Goal: Check status: Check status

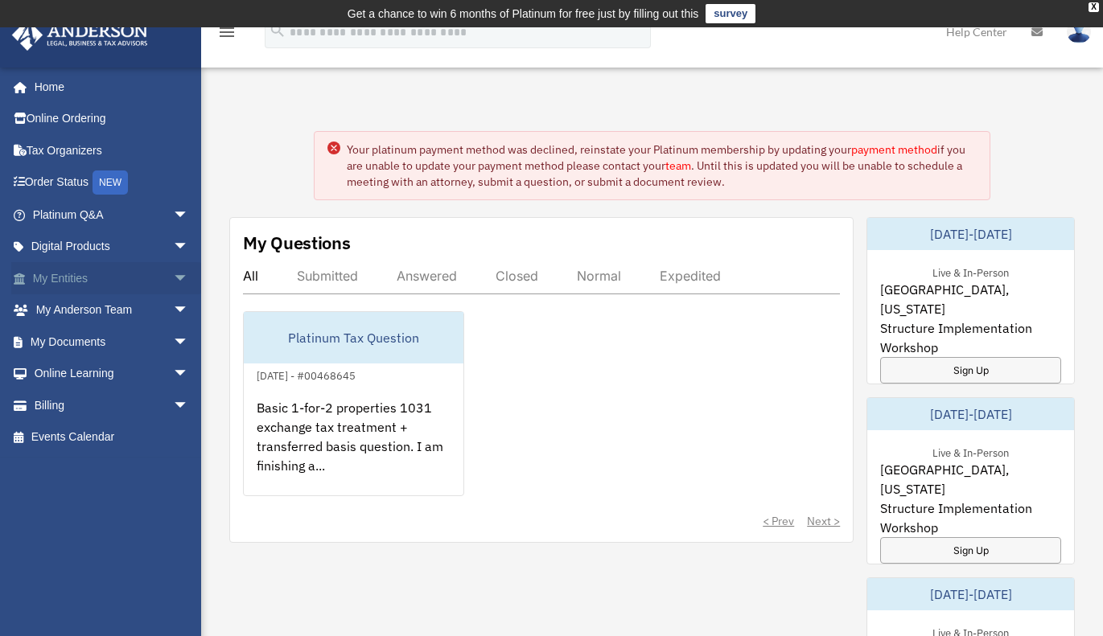
click at [74, 288] on link "My Entities arrow_drop_down" at bounding box center [112, 278] width 202 height 32
click at [100, 282] on link "My Entities arrow_drop_down" at bounding box center [112, 278] width 202 height 32
click at [173, 277] on span "arrow_drop_down" at bounding box center [189, 278] width 32 height 33
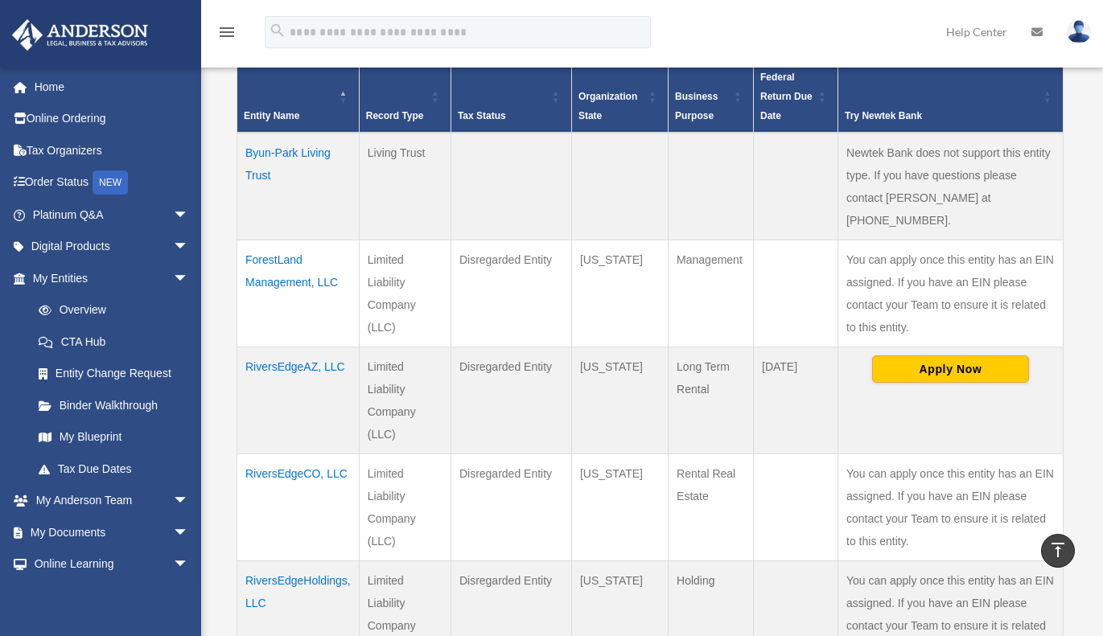
scroll to position [360, 0]
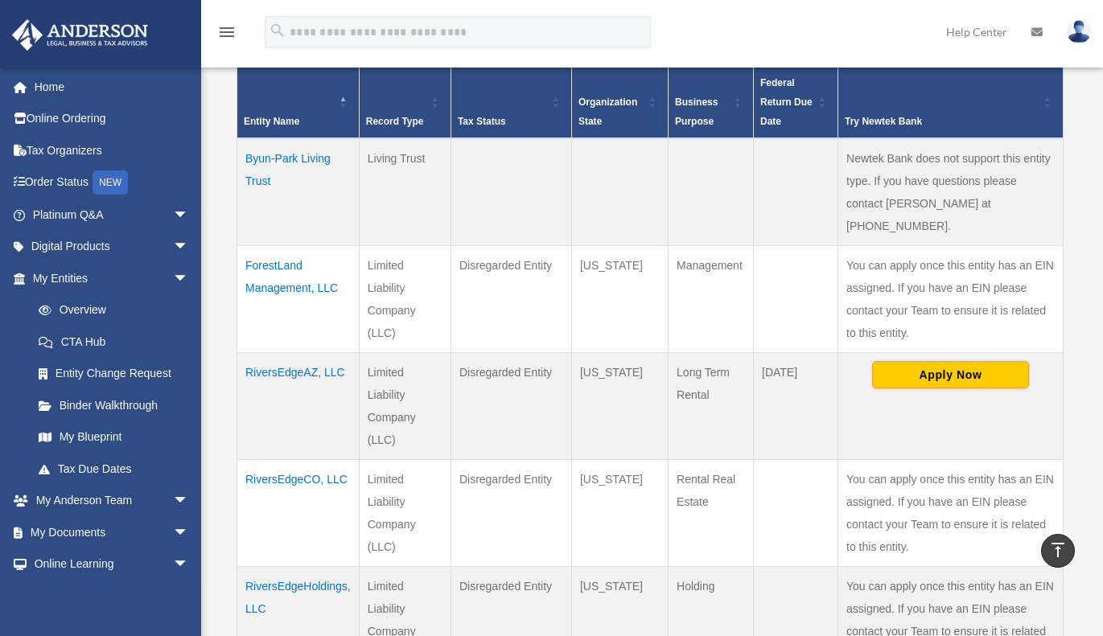
click at [307, 269] on td "ForestLand Management, LLC" at bounding box center [298, 298] width 122 height 107
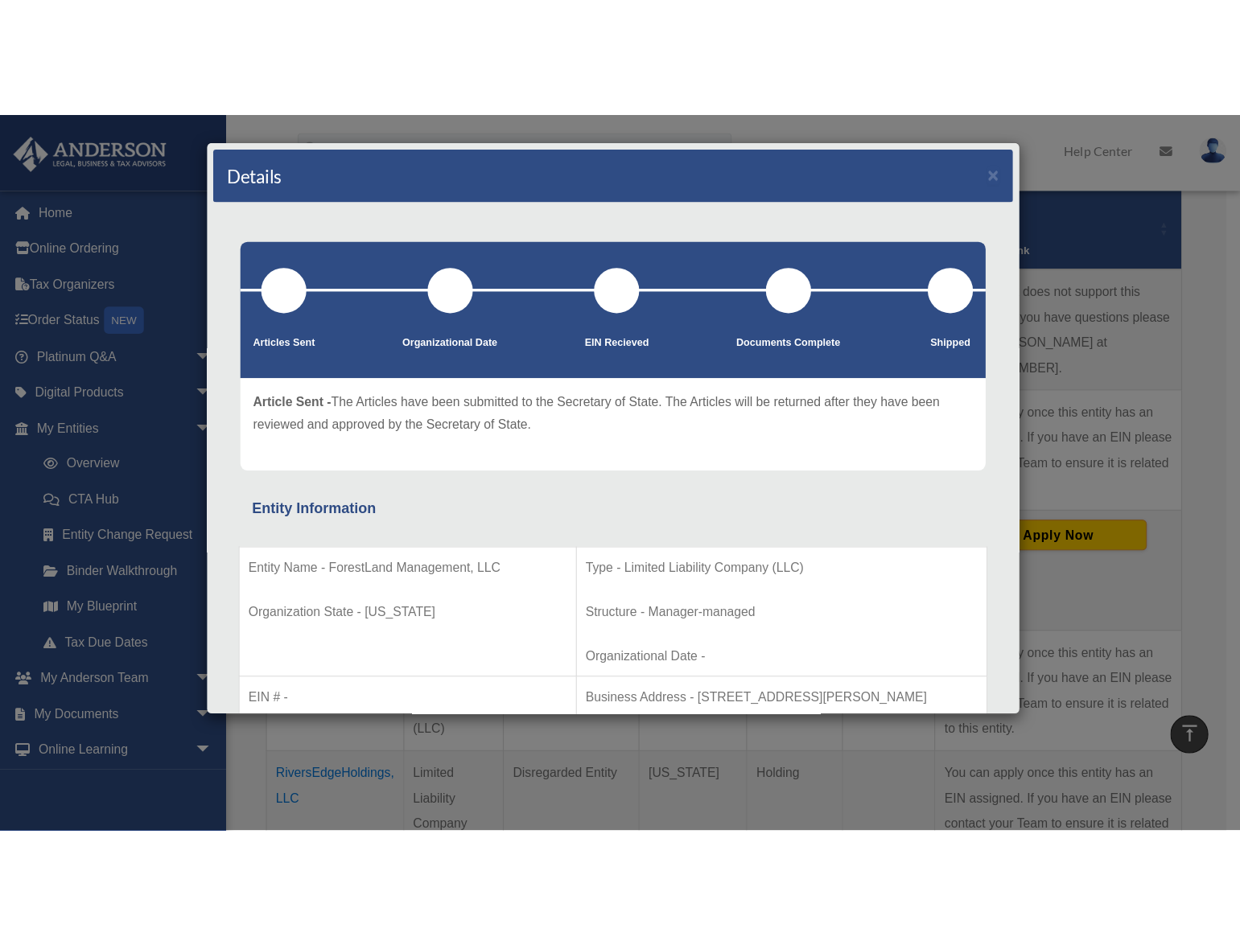
scroll to position [0, 0]
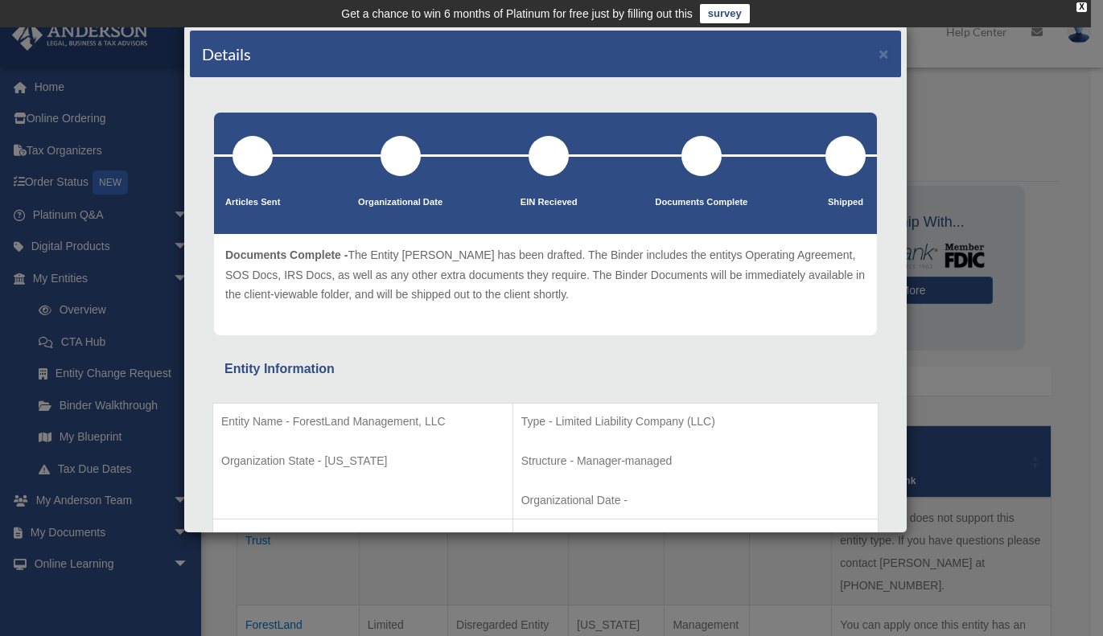
drag, startPoint x: 1002, startPoint y: 91, endPoint x: 943, endPoint y: 78, distance: 60.1
click at [1001, 91] on div "Details × Articles Sent Organizational Date" at bounding box center [551, 318] width 1103 height 636
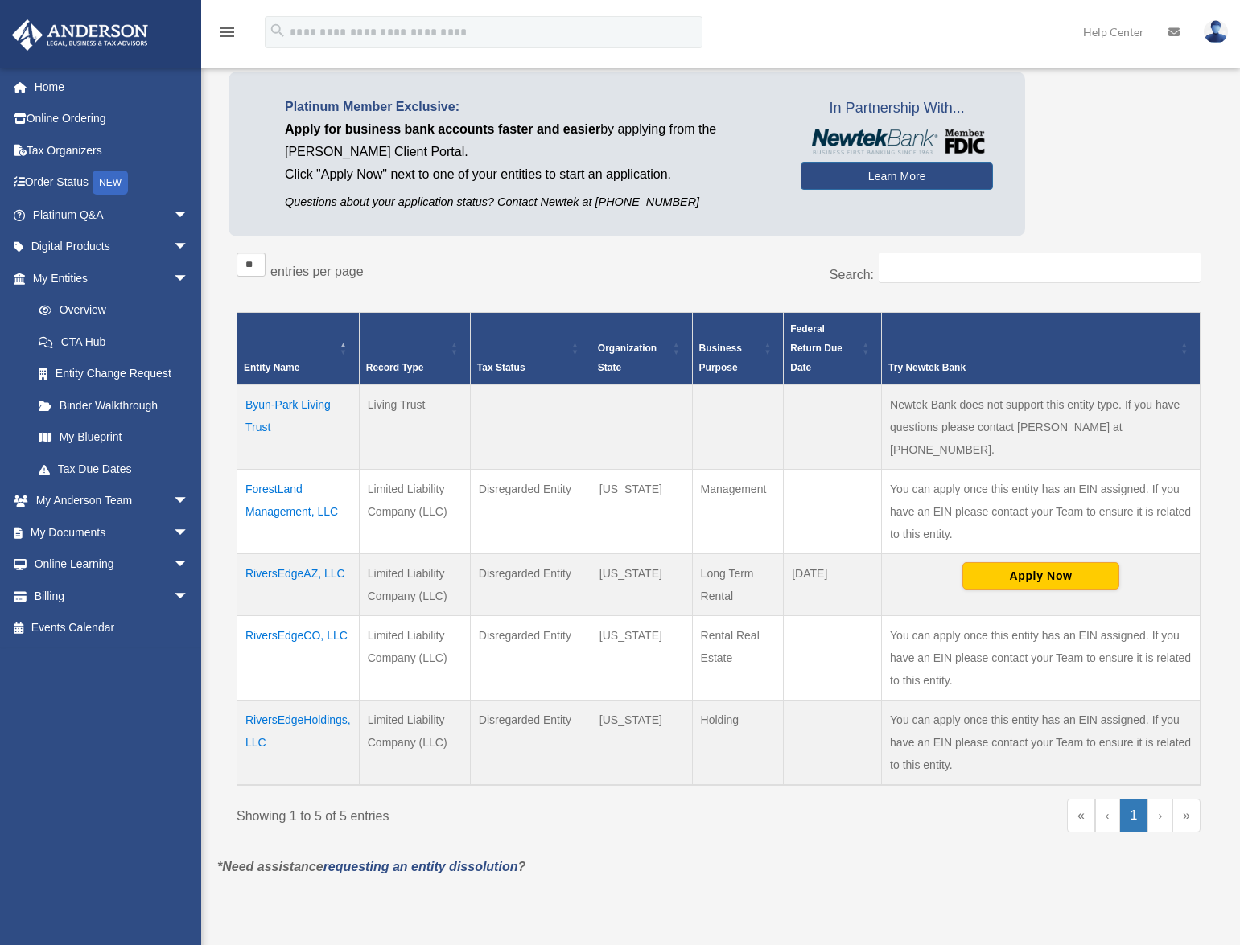
scroll to position [103, 0]
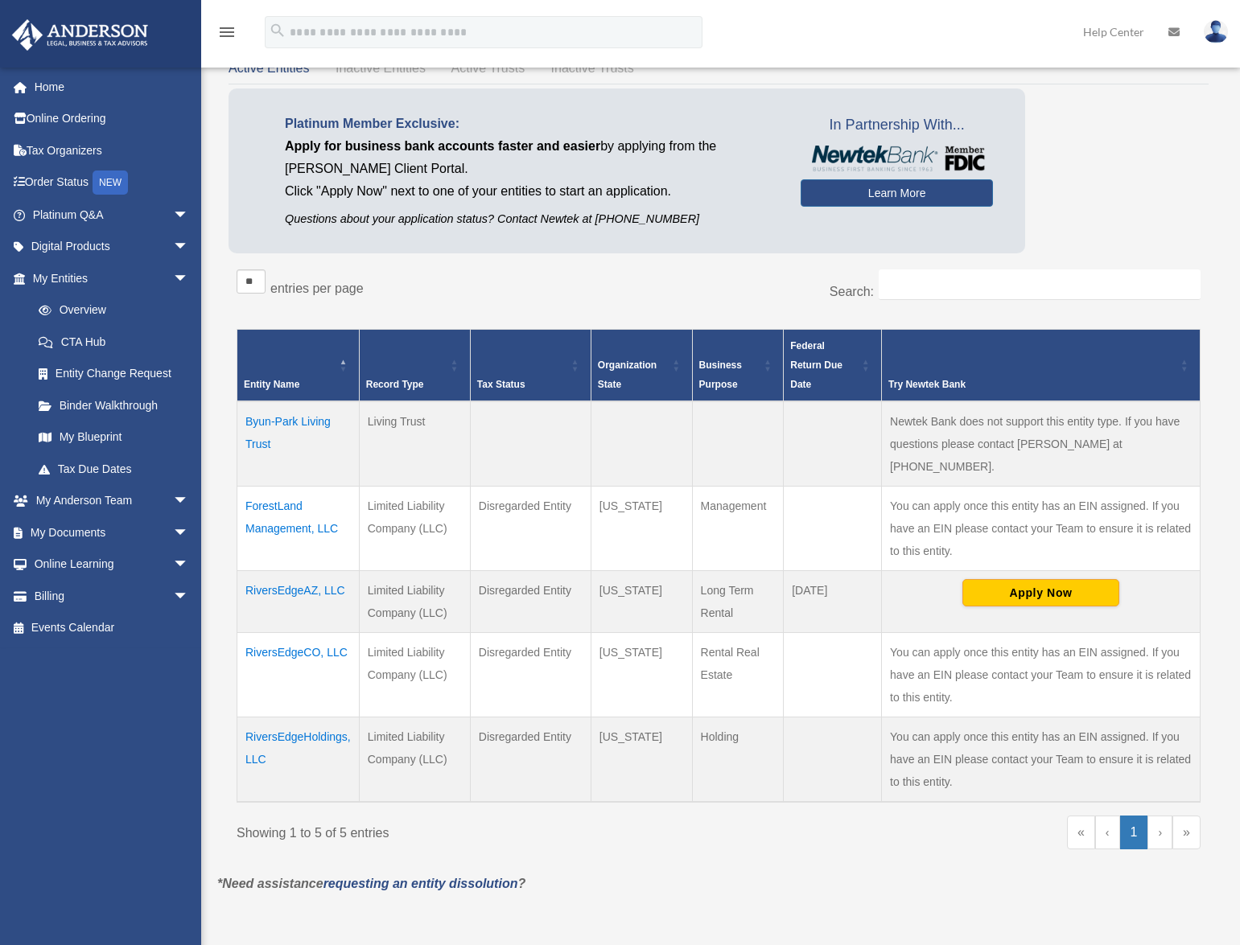
click at [1102, 636] on link "›" at bounding box center [1159, 833] width 25 height 34
click at [884, 636] on td "You can apply once this entity has an EIN assigned. If you have an EIN please c…" at bounding box center [1041, 759] width 319 height 85
click at [311, 635] on td "RiversEdgeCO, LLC" at bounding box center [298, 674] width 122 height 84
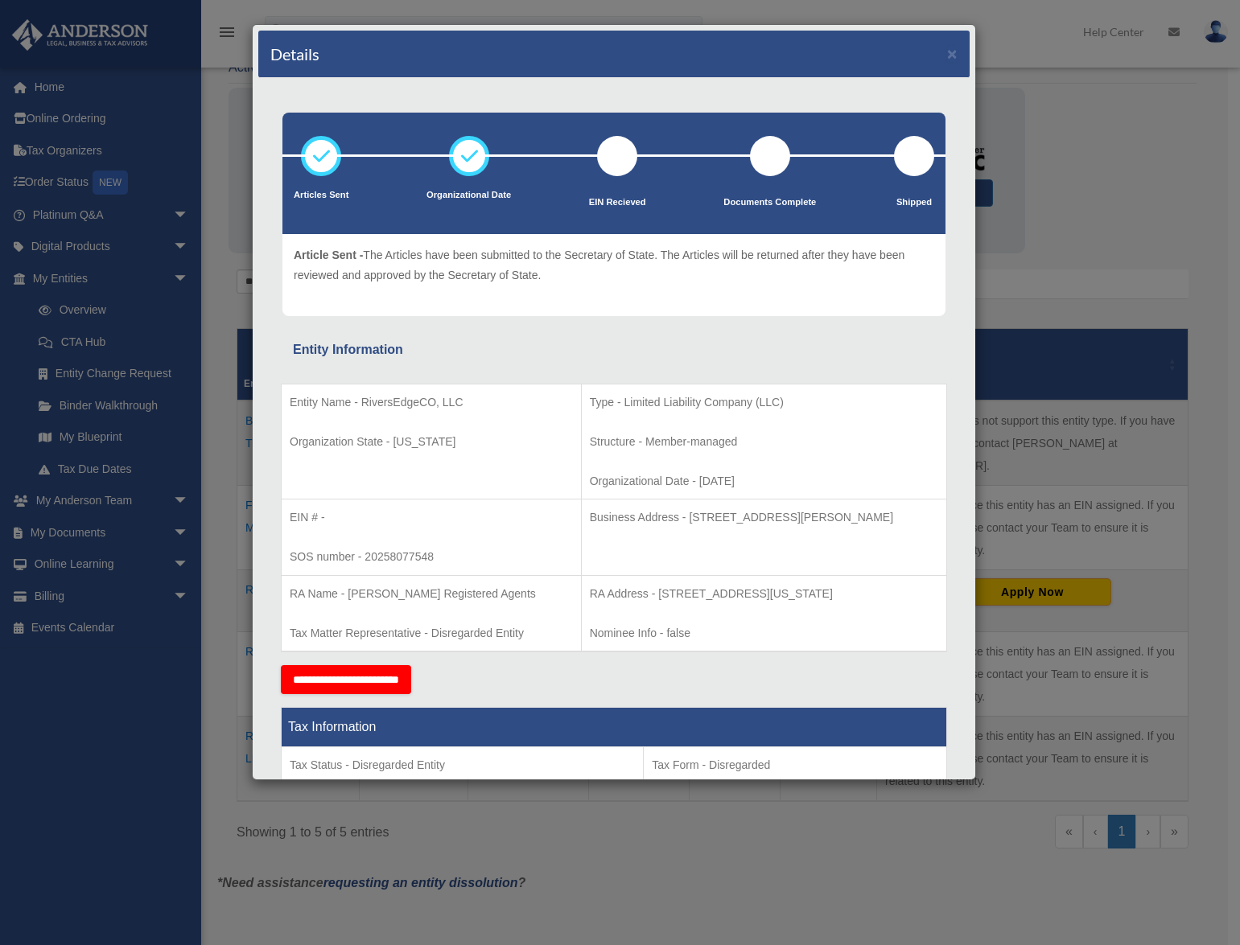
click at [934, 55] on div "Details ×" at bounding box center [613, 54] width 711 height 47
click at [947, 59] on button "×" at bounding box center [952, 53] width 10 height 17
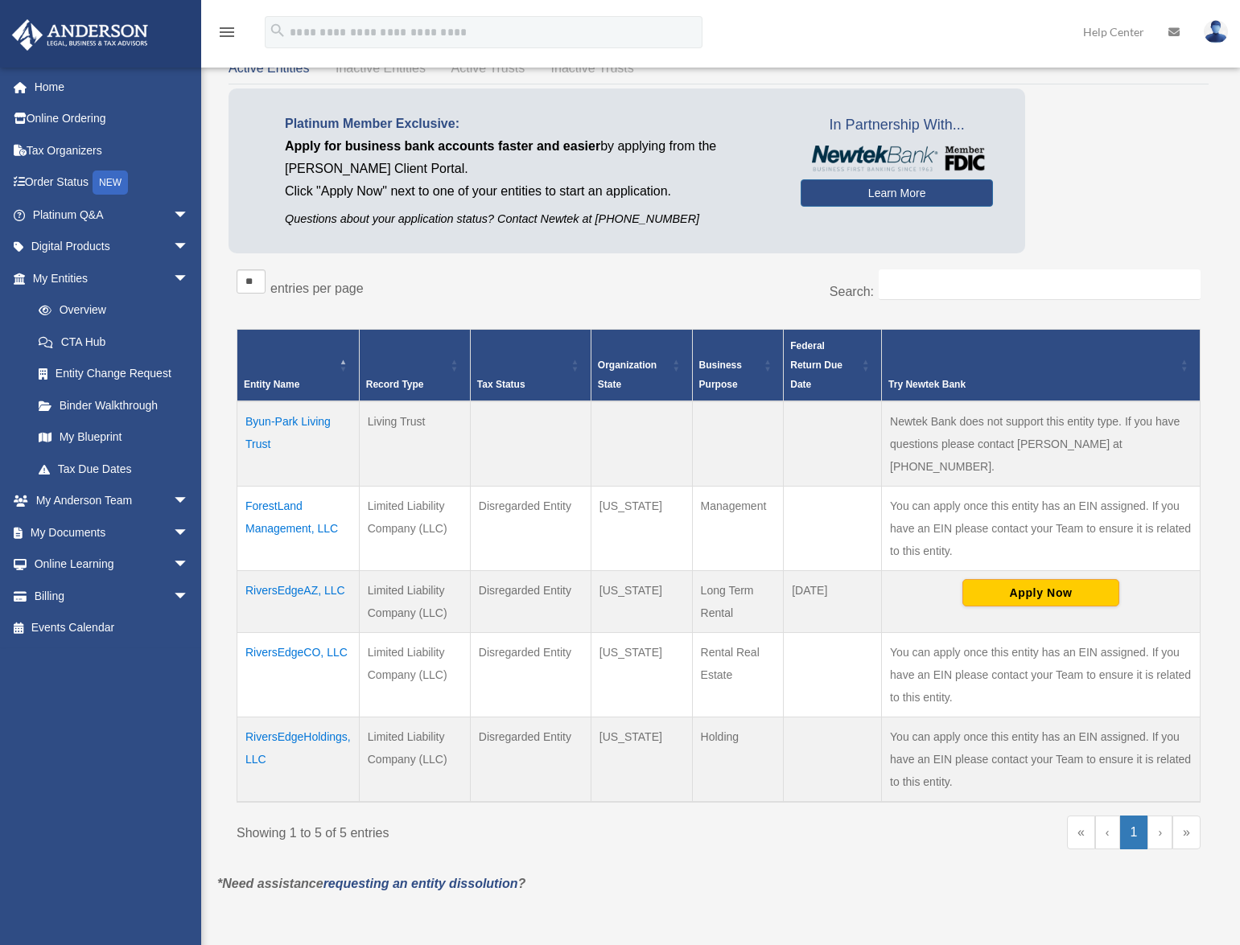
scroll to position [0, 0]
